Goal: Information Seeking & Learning: Compare options

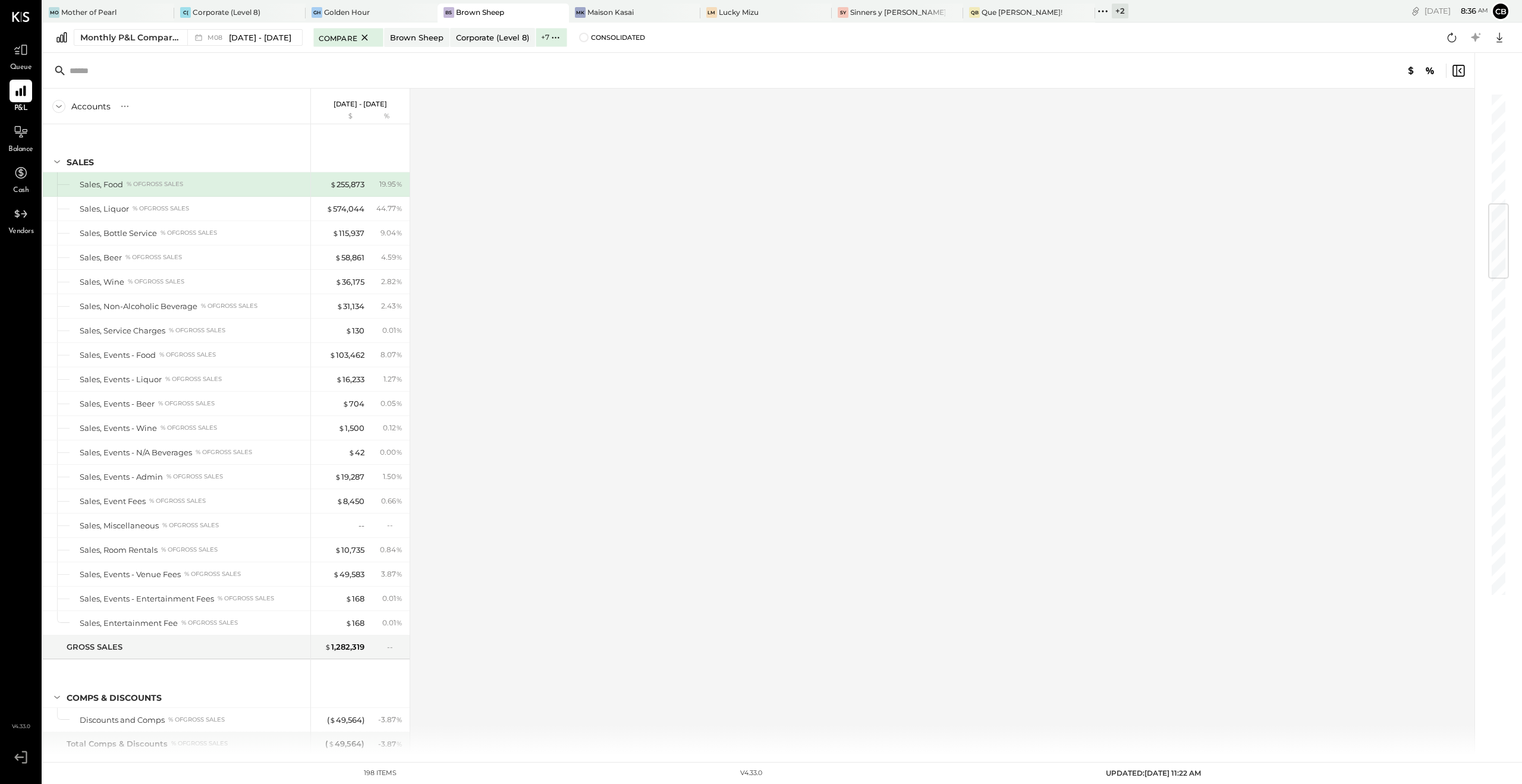
scroll to position [932, 0]
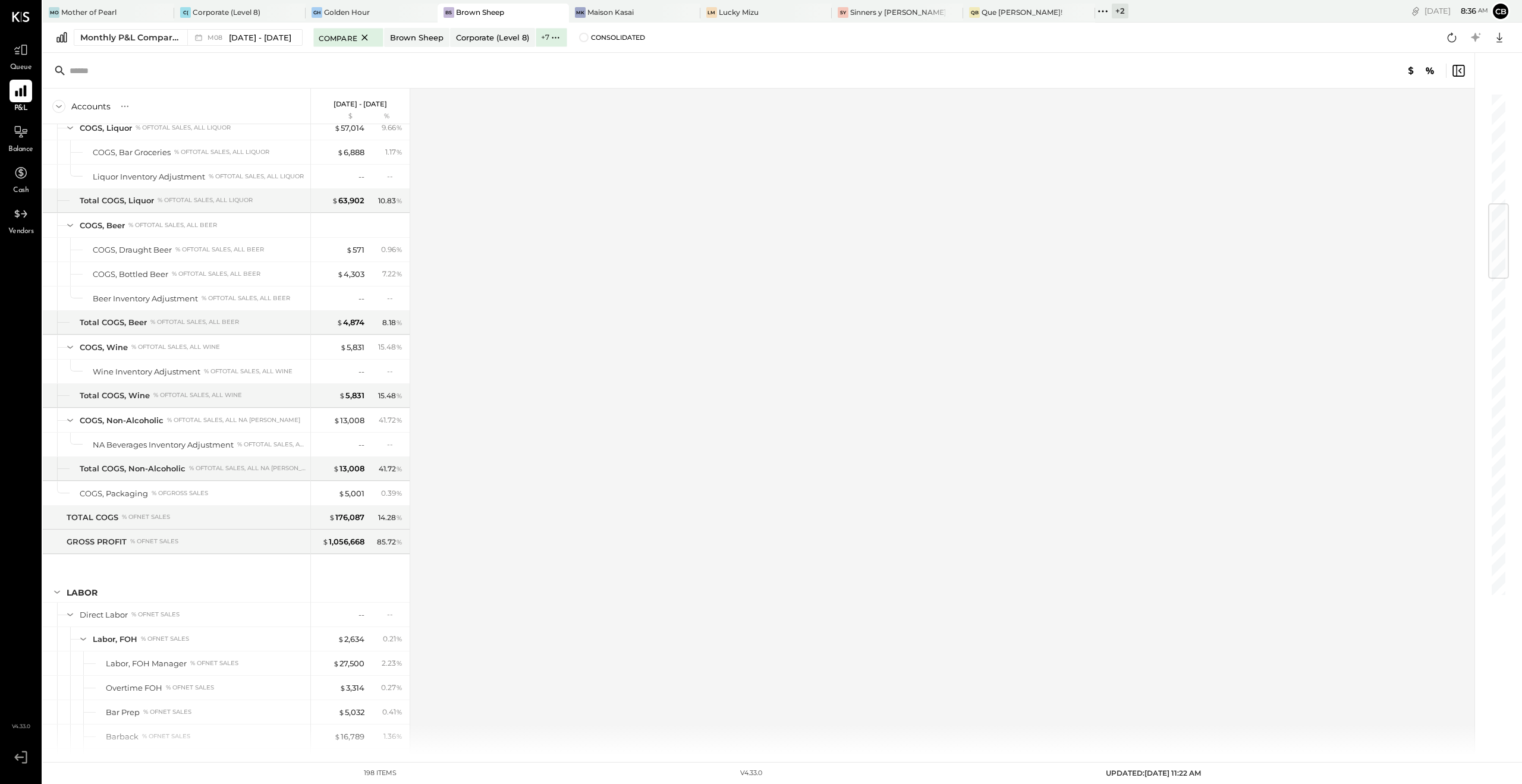
click at [16, 93] on icon at bounding box center [21, 91] width 12 height 12
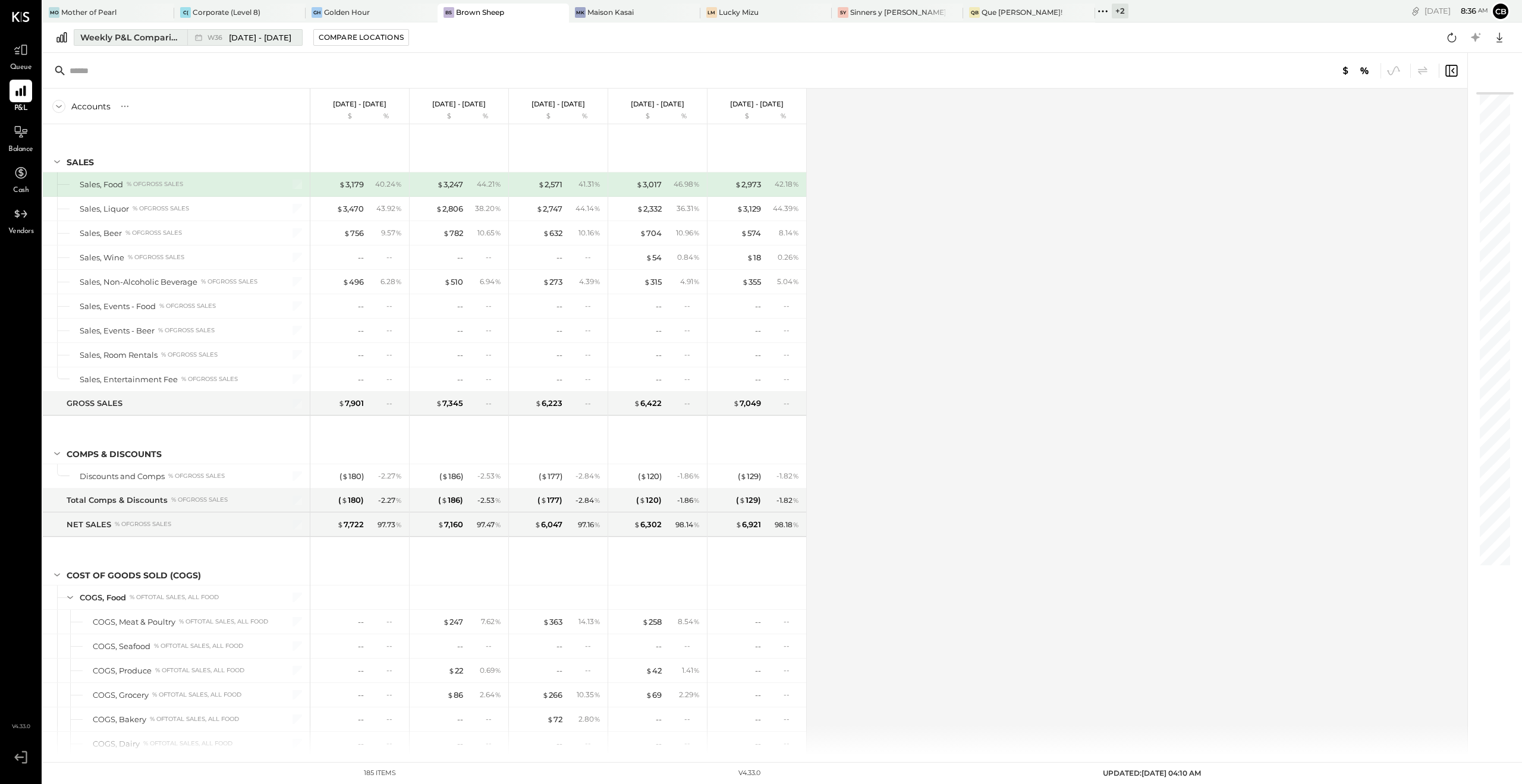
click at [138, 44] on button "Weekly P&L Comparison W36 [DATE] - [DATE]" at bounding box center [188, 37] width 229 height 17
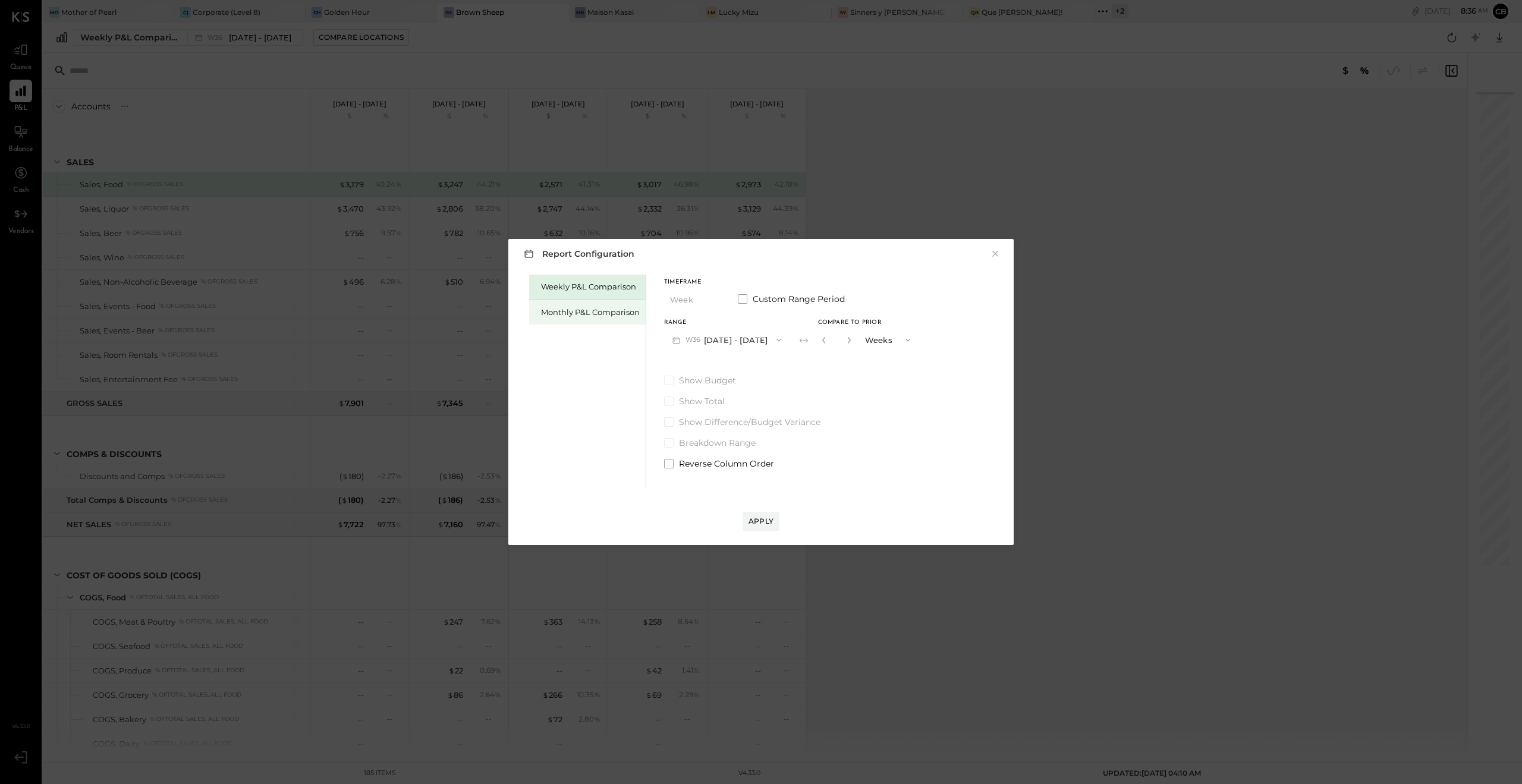
click at [576, 313] on div "Monthly P&L Comparison" at bounding box center [591, 312] width 99 height 12
click at [702, 338] on span "M09" at bounding box center [694, 340] width 19 height 10
click at [726, 386] on span "[DATE] - [DATE]" at bounding box center [722, 391] width 57 height 10
click at [669, 383] on span at bounding box center [669, 380] width 10 height 10
click at [700, 296] on button "Month" at bounding box center [694, 299] width 59 height 22
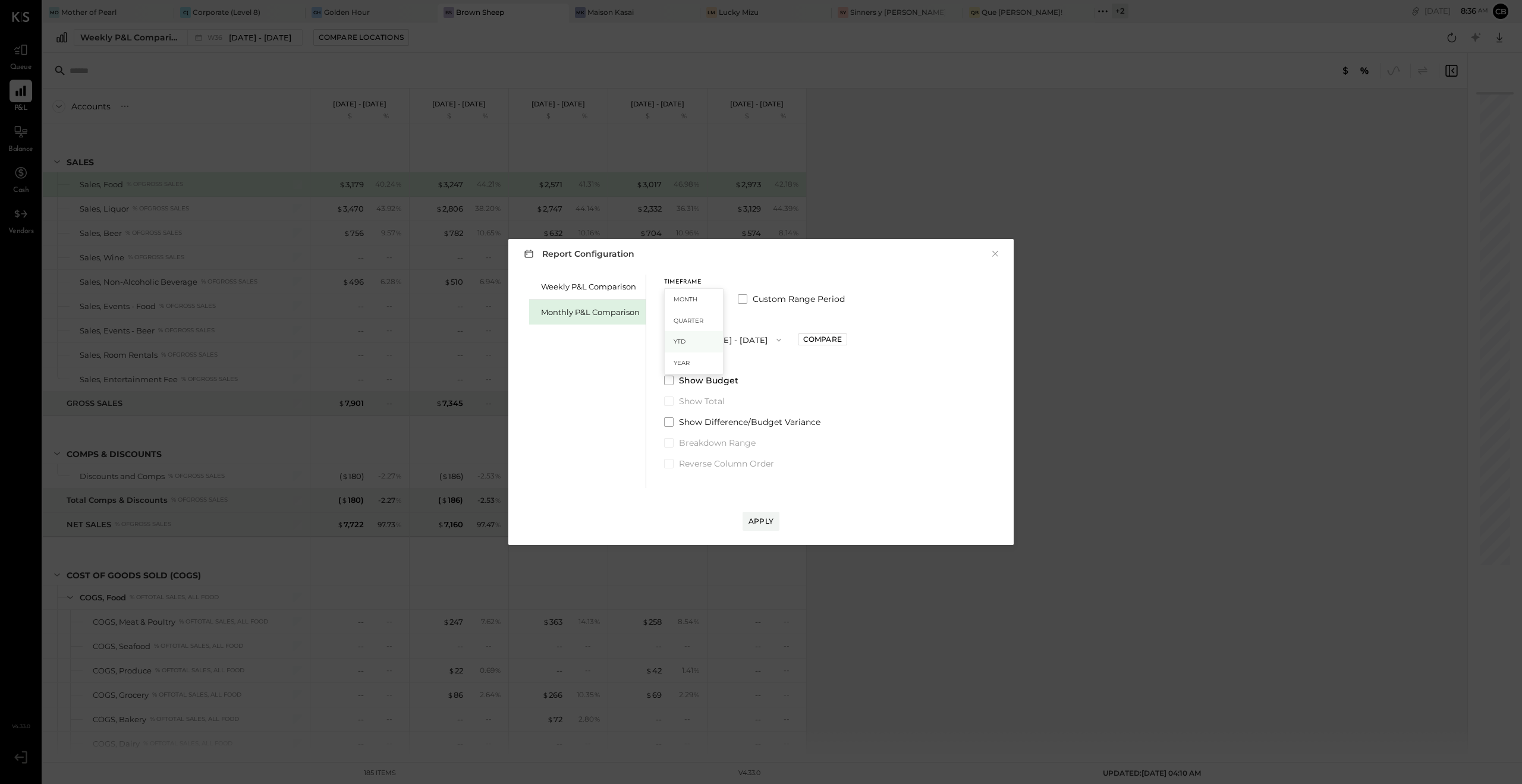
click at [682, 342] on span "YTD" at bounding box center [680, 341] width 12 height 8
click at [696, 298] on button "YTD" at bounding box center [694, 299] width 59 height 22
click at [815, 340] on div "Timeframe YTD Compare Show Budget Show Total Show Difference/Budget Variance Br…" at bounding box center [742, 356] width 156 height 164
click at [676, 296] on button "YTD" at bounding box center [694, 299] width 59 height 22
click at [911, 385] on div "Weekly P&L Comparison Monthly P&L Comparison Timeframe YTD Compare Show Budget …" at bounding box center [761, 380] width 482 height 217
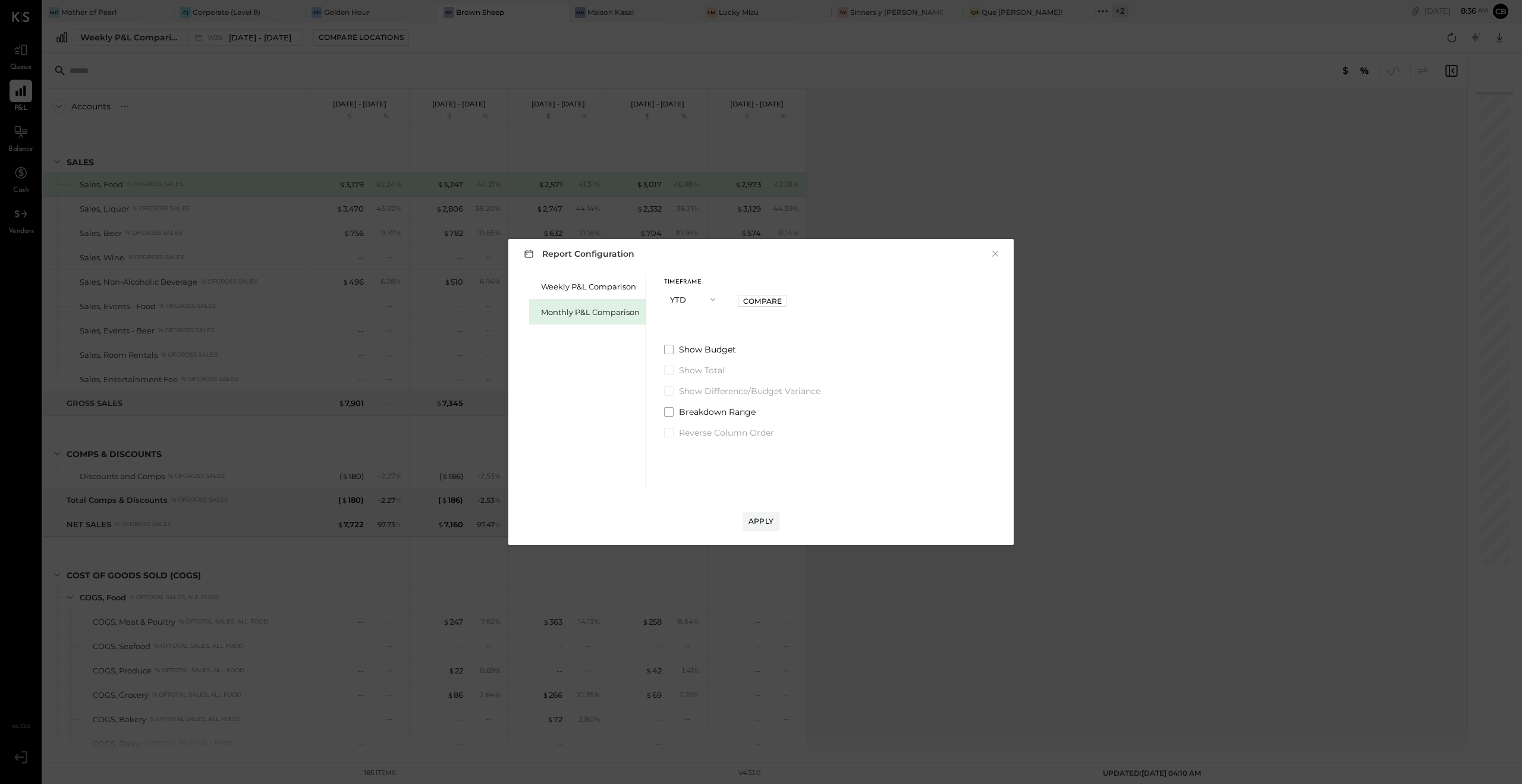
click at [560, 317] on div "Monthly P&L Comparison" at bounding box center [591, 312] width 99 height 12
click at [745, 297] on span at bounding box center [743, 299] width 10 height 10
click at [712, 342] on button "[DATE]" at bounding box center [700, 339] width 71 height 22
click at [703, 422] on span "[DATE]" at bounding box center [691, 422] width 25 height 10
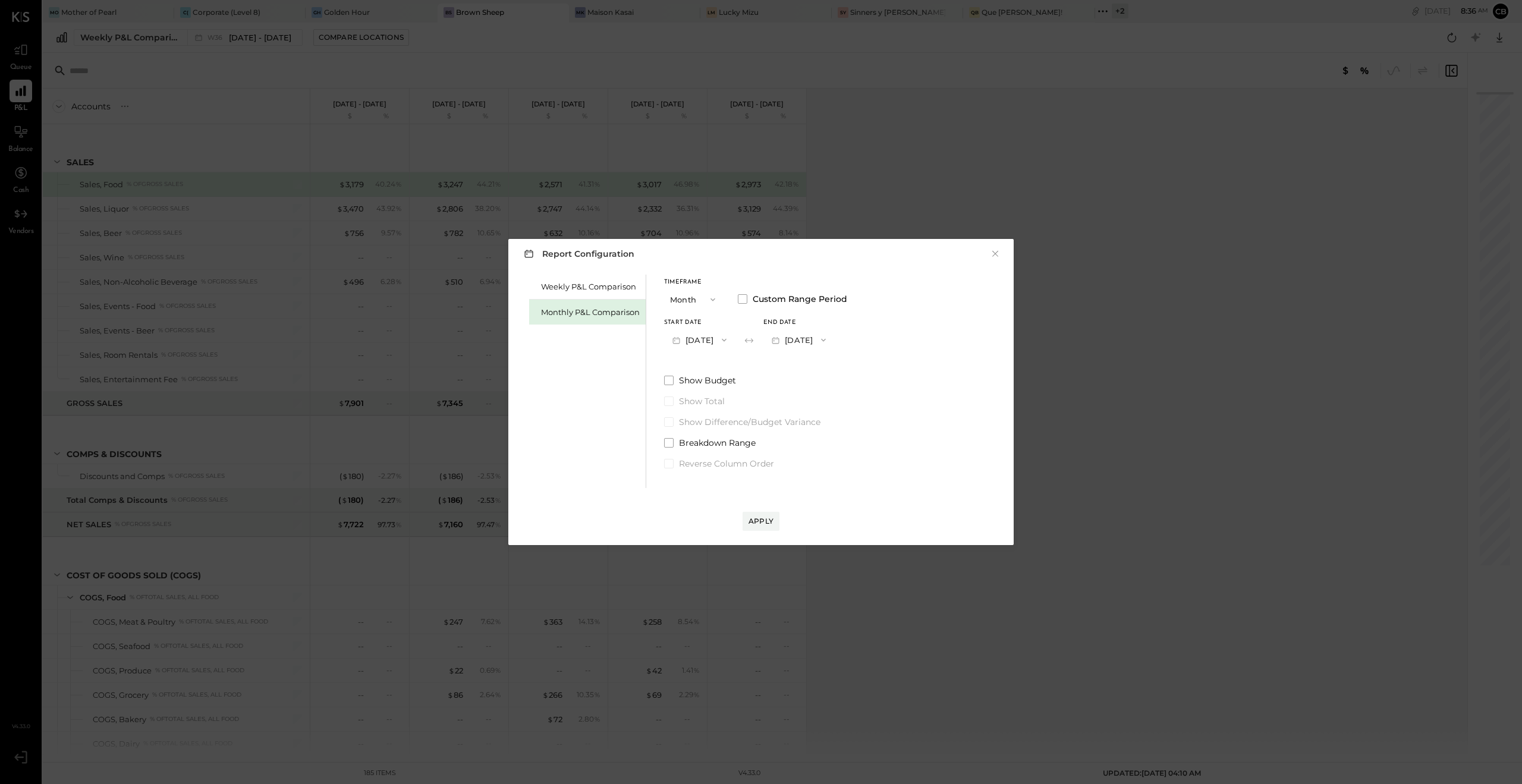
click at [824, 337] on button "[DATE]" at bounding box center [799, 339] width 71 height 22
click at [802, 393] on span "[DATE]" at bounding box center [790, 391] width 25 height 10
click at [762, 523] on div "Apply" at bounding box center [761, 521] width 25 height 10
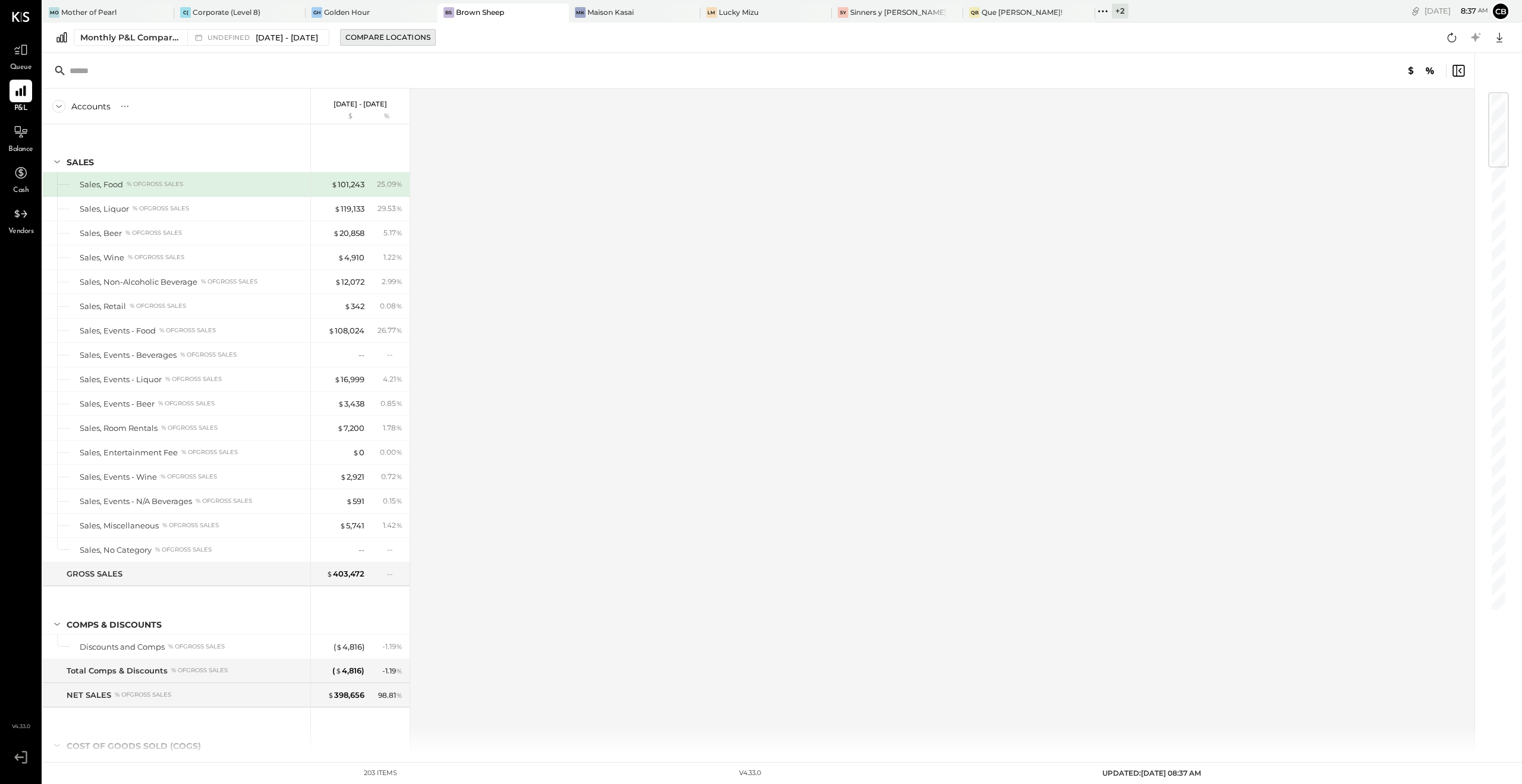
click at [410, 35] on div "Compare Locations" at bounding box center [388, 37] width 85 height 10
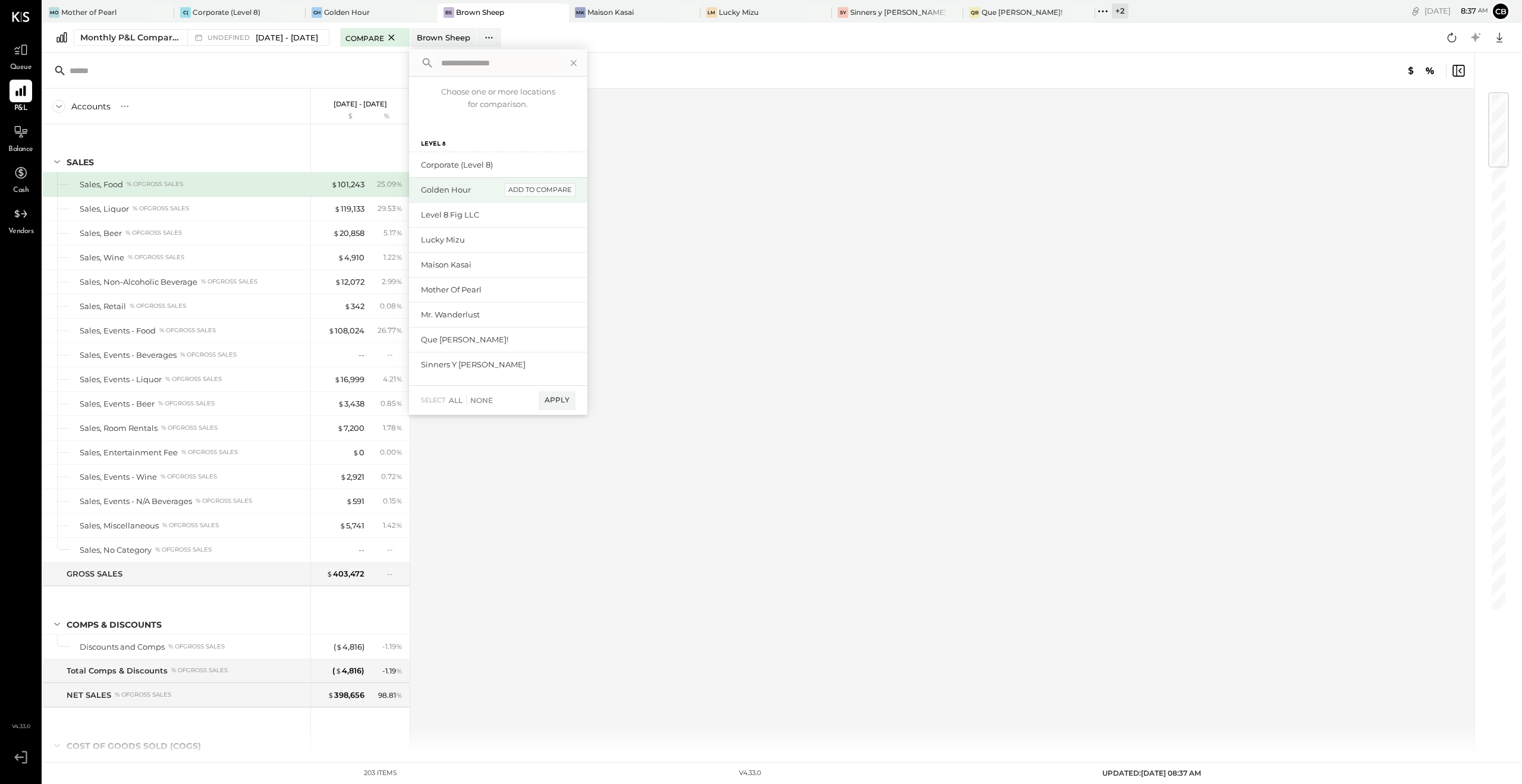
click at [552, 189] on div "add to compare" at bounding box center [539, 190] width 71 height 14
click at [547, 227] on div "add to compare" at bounding box center [539, 230] width 71 height 14
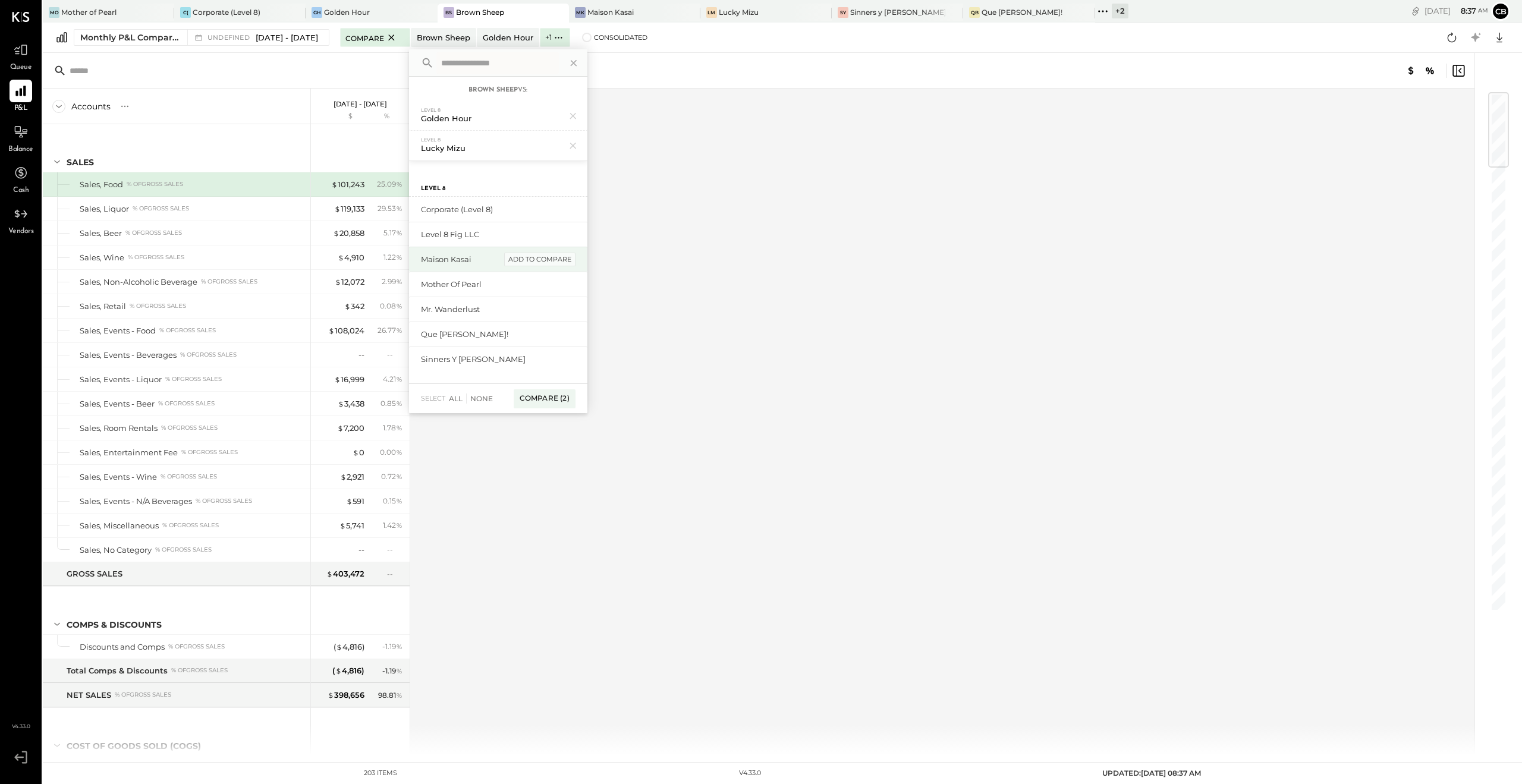
click at [548, 254] on div "add to compare" at bounding box center [539, 260] width 71 height 14
click at [548, 289] on div "add to compare" at bounding box center [539, 289] width 71 height 14
click at [543, 319] on div "add to compare" at bounding box center [539, 319] width 71 height 14
click at [547, 341] on div "add to compare" at bounding box center [539, 339] width 71 height 14
click at [561, 339] on div "add to compare" at bounding box center [539, 339] width 71 height 14
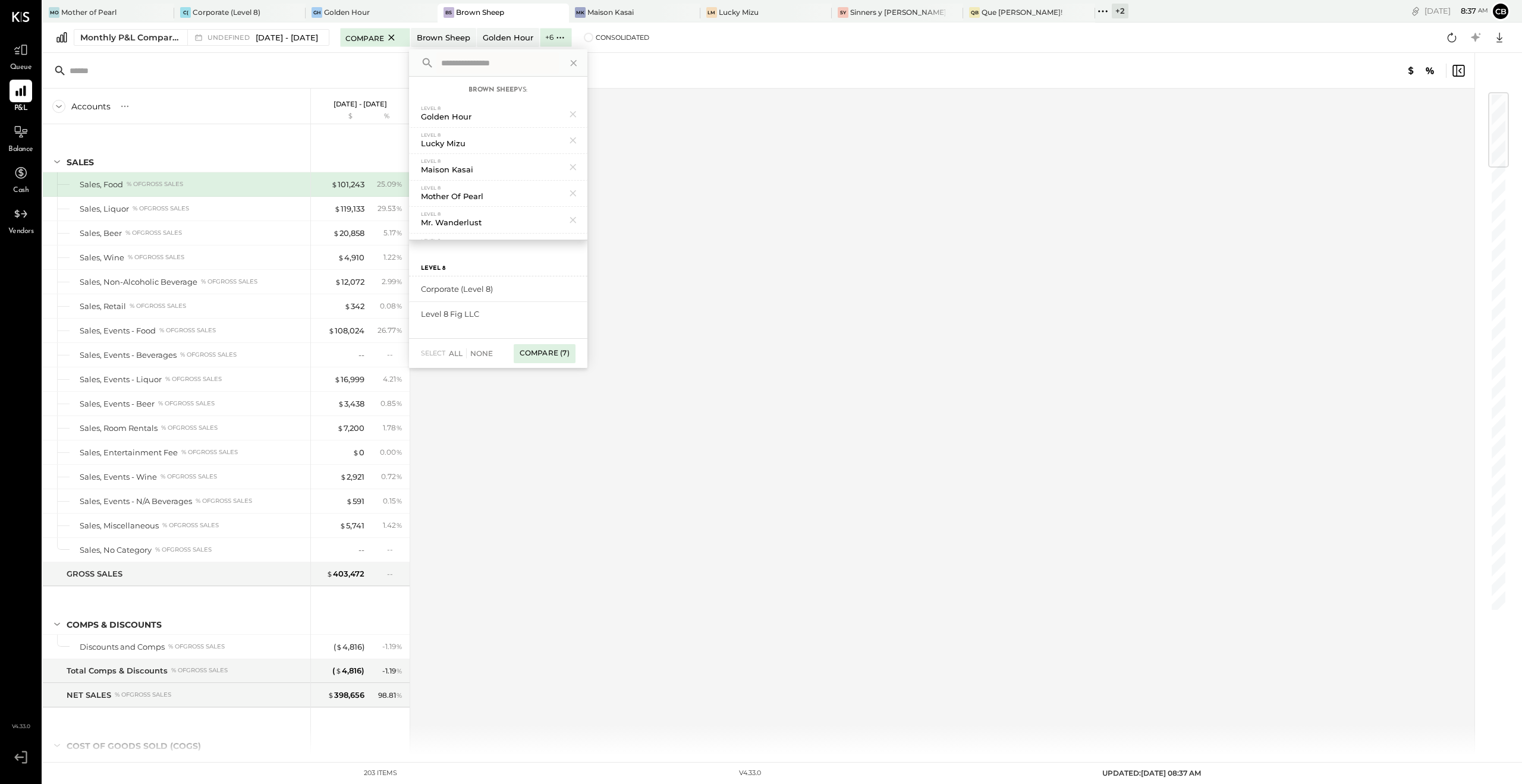
click at [557, 356] on div "Compare (7)" at bounding box center [545, 353] width 62 height 19
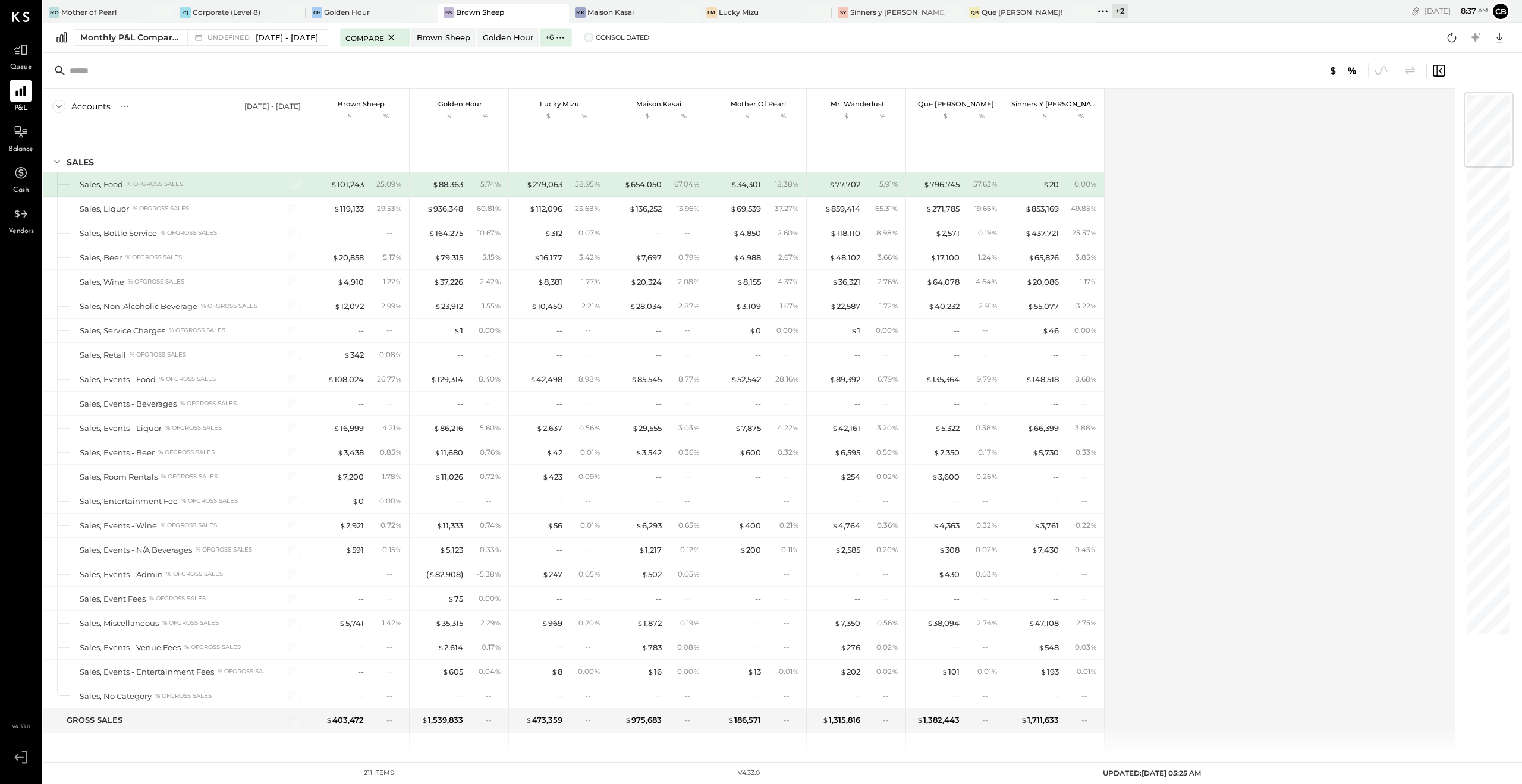
click at [593, 37] on span at bounding box center [588, 37] width 10 height 10
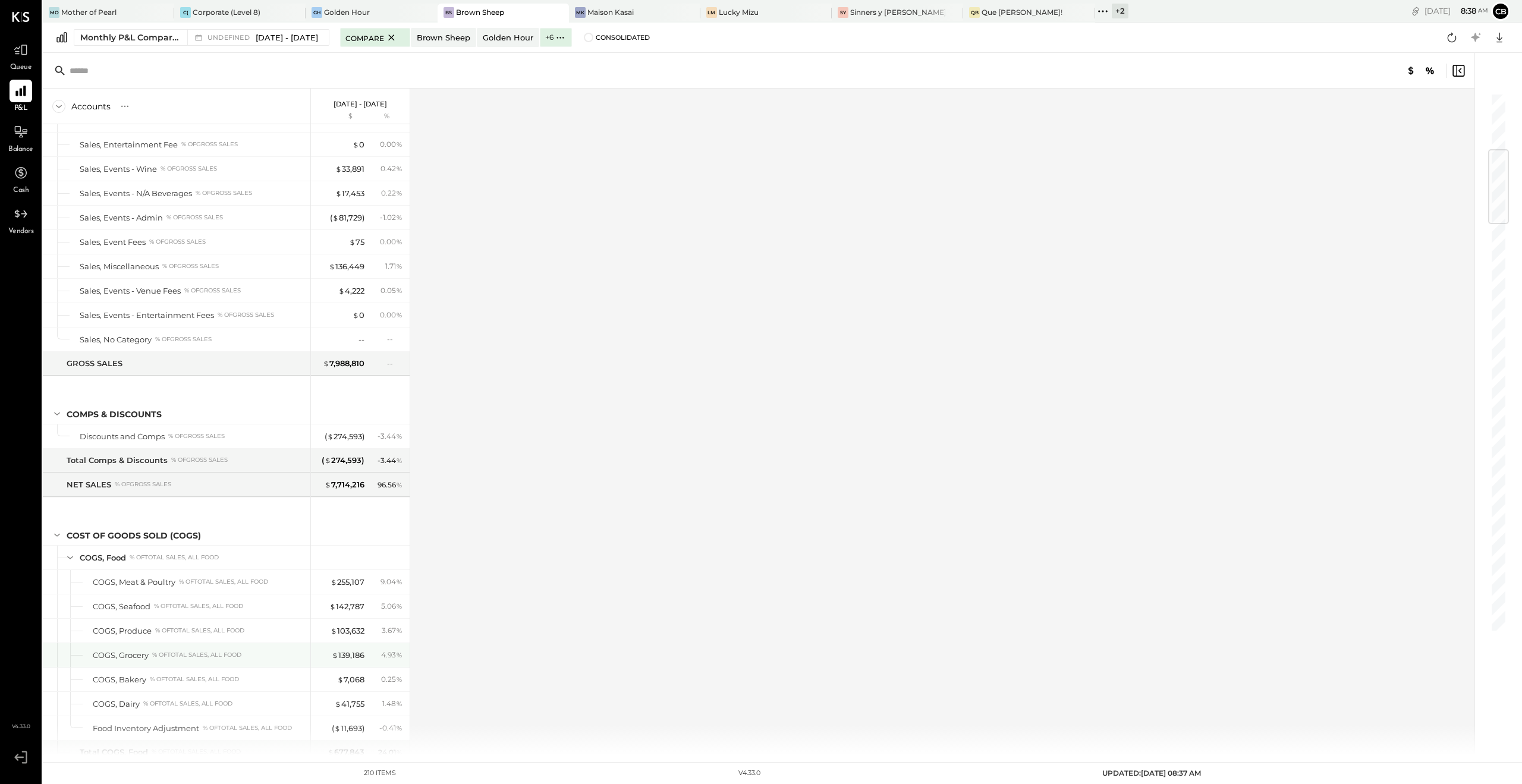
scroll to position [476, 0]
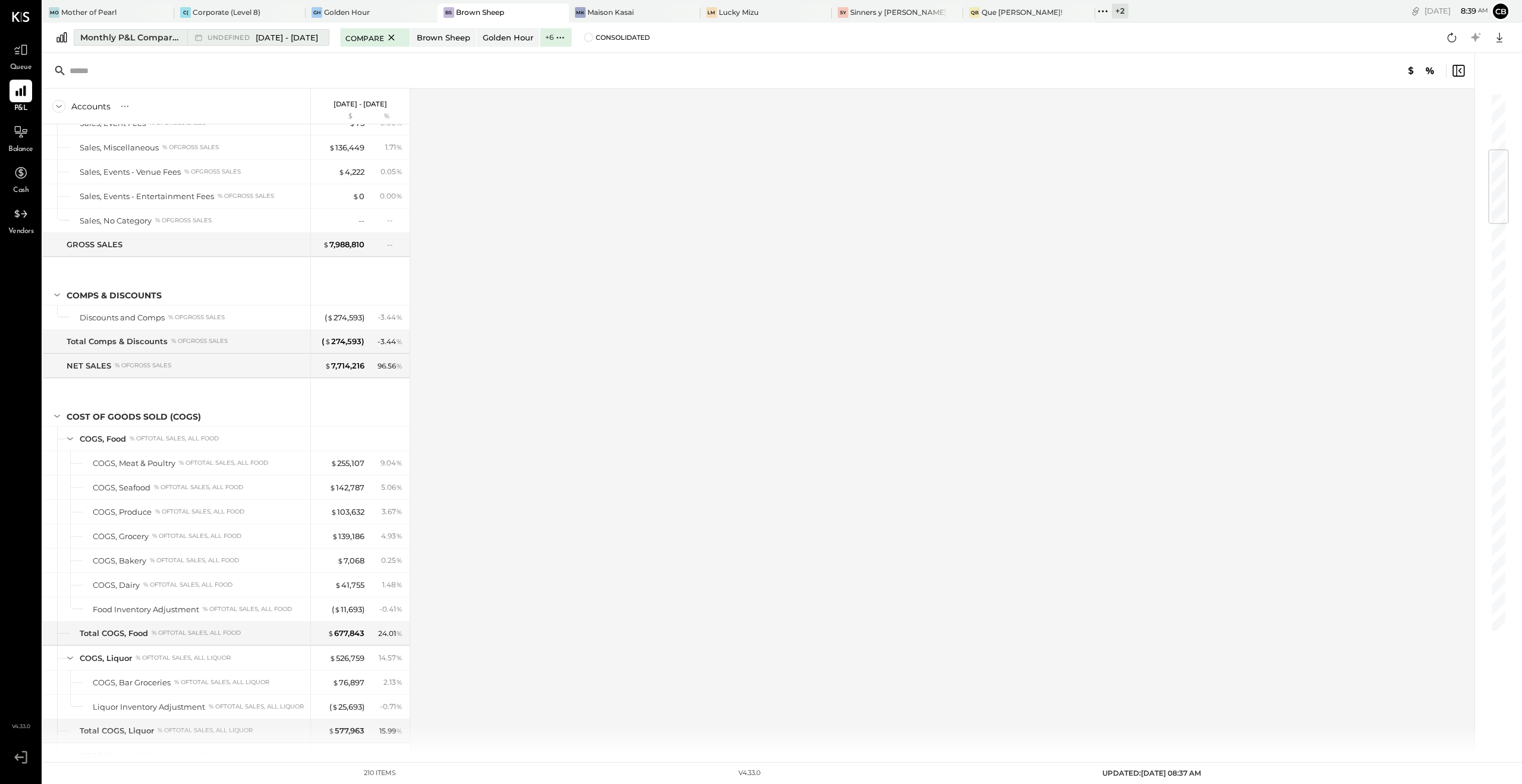
click at [127, 39] on div "Monthly P&L Comparison" at bounding box center [130, 37] width 100 height 12
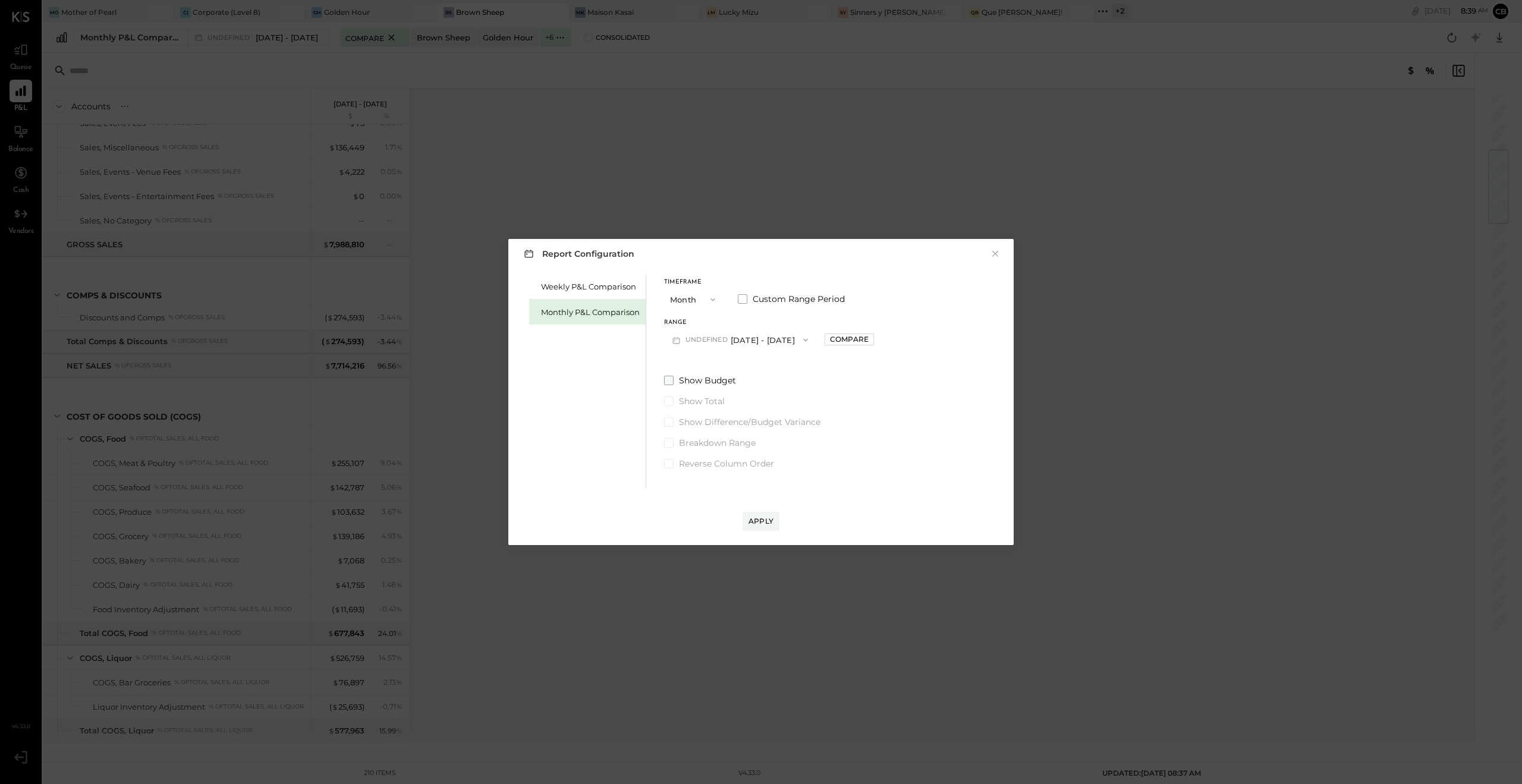
click at [669, 383] on span at bounding box center [669, 380] width 10 height 10
click at [765, 519] on div "Apply" at bounding box center [761, 521] width 25 height 10
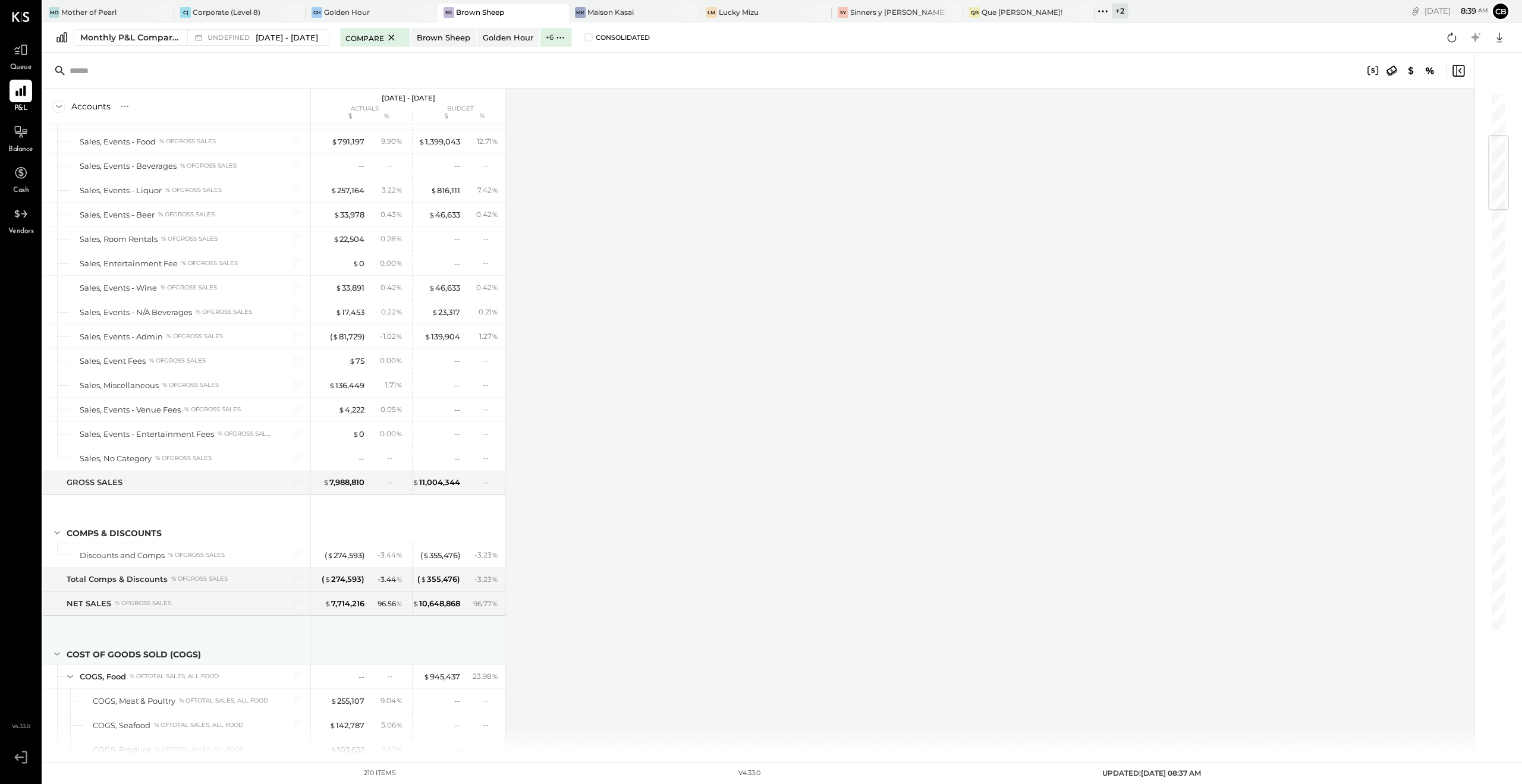
scroll to position [416, 0]
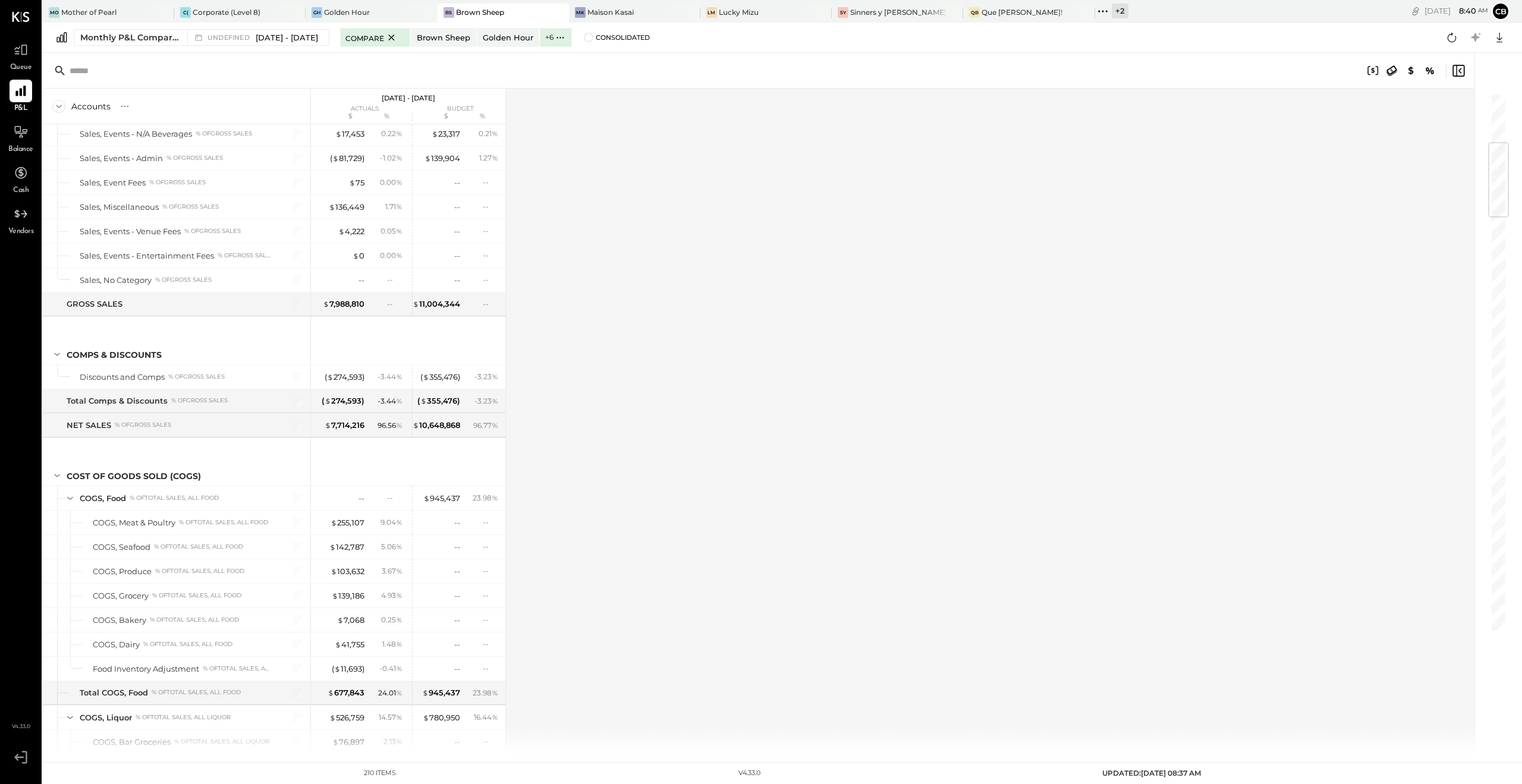
click at [1102, 523] on div "Accounts S % GL [DATE] - [DATE] actuals budget $ % $ % SALES Sales, Food % of G…" at bounding box center [760, 422] width 1434 height 666
click at [500, 509] on div "$ 945,437 23.98 %" at bounding box center [457, 497] width 90 height 24
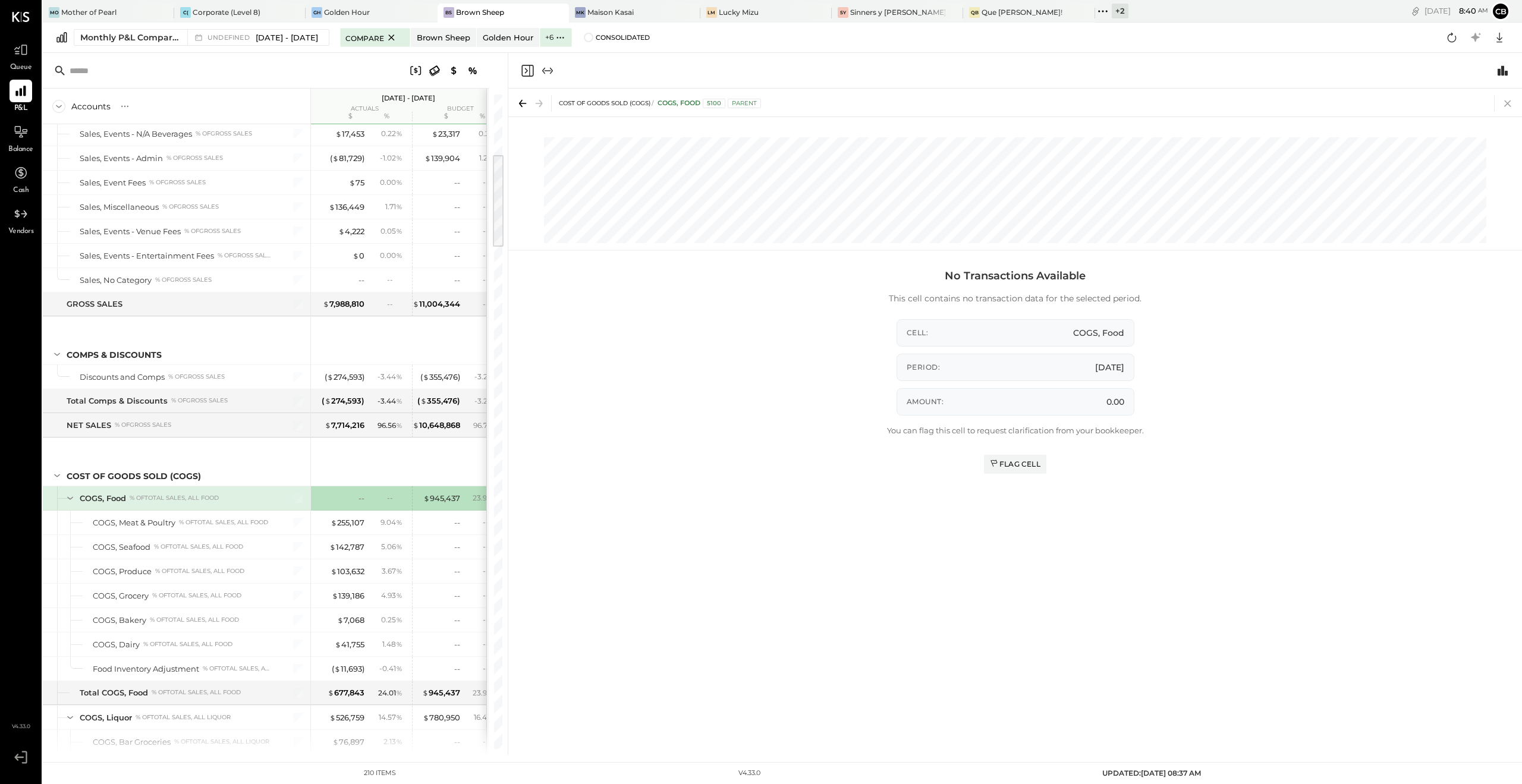
click at [1507, 105] on icon at bounding box center [1508, 103] width 17 height 17
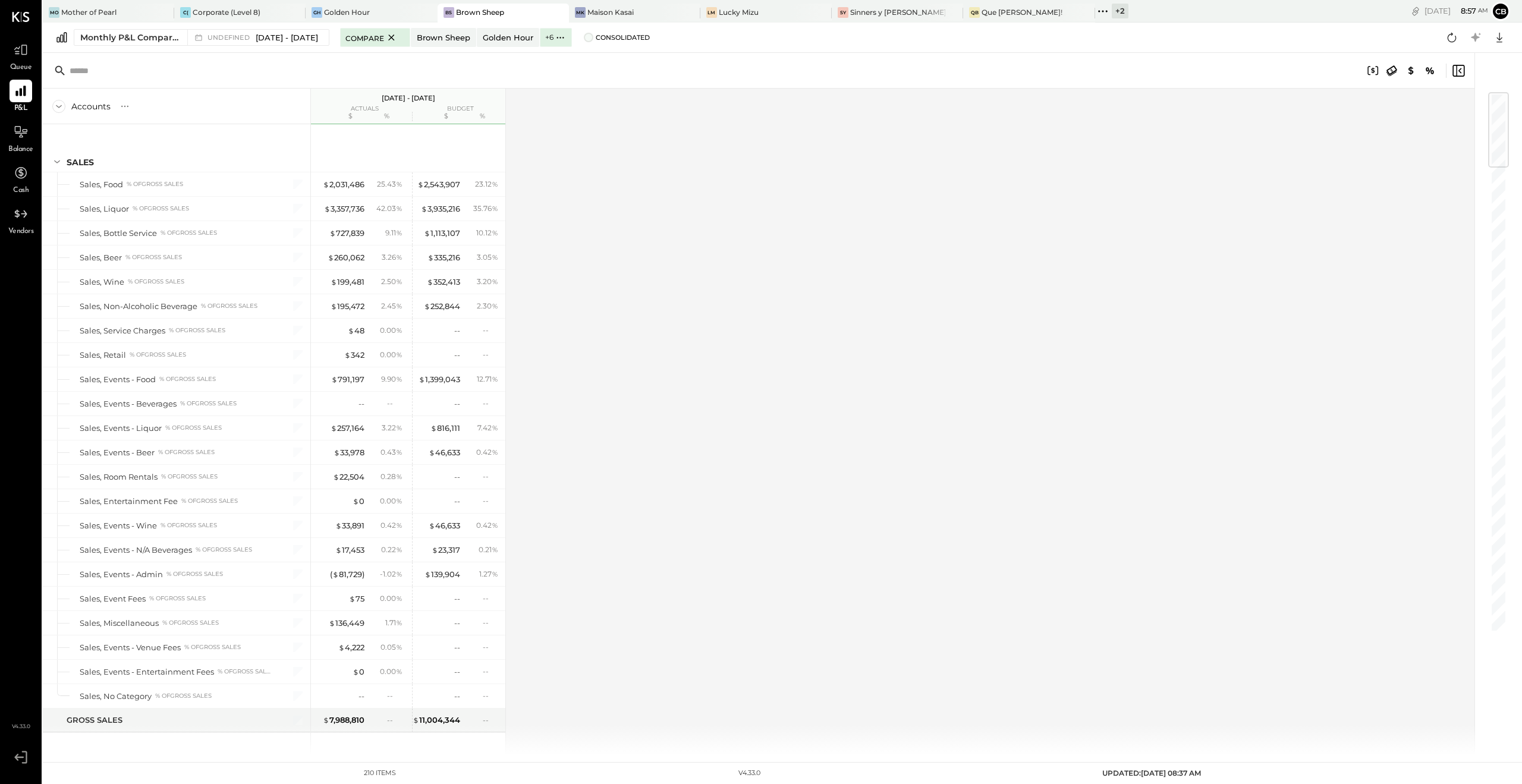
click at [593, 37] on span at bounding box center [588, 37] width 10 height 10
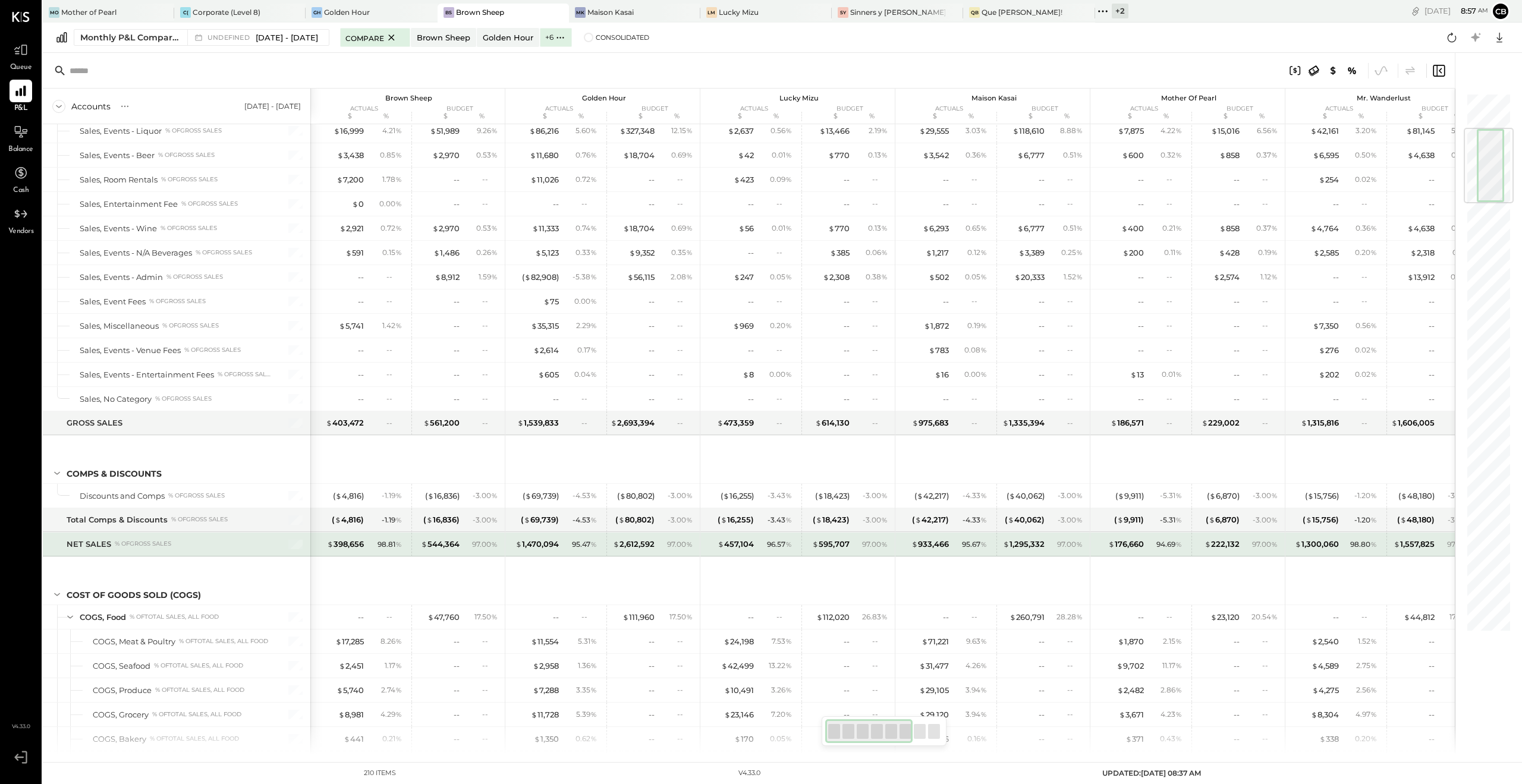
scroll to position [416, 0]
